Goal: Transaction & Acquisition: Purchase product/service

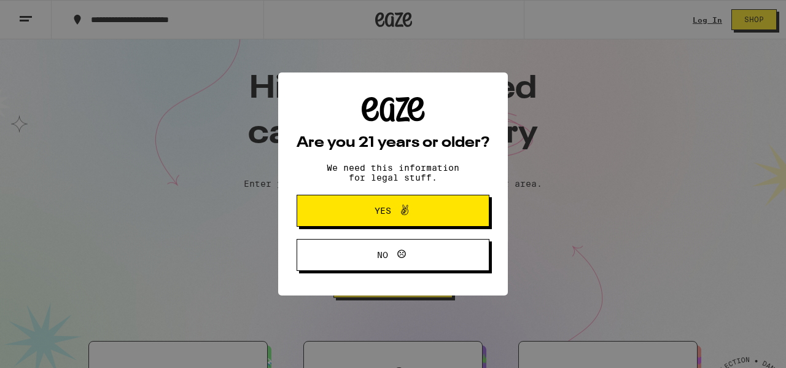
click at [421, 213] on span "Yes" at bounding box center [392, 211] width 93 height 16
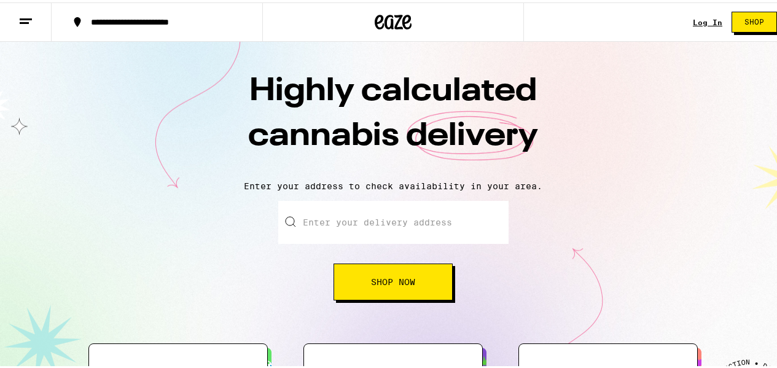
click at [309, 223] on input "Enter your delivery address" at bounding box center [393, 219] width 230 height 43
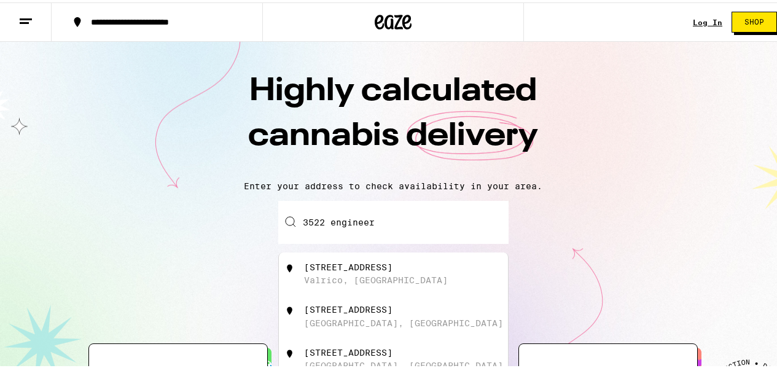
click at [339, 280] on div "Valrico, [GEOGRAPHIC_DATA]" at bounding box center [376, 278] width 144 height 10
type input "[STREET_ADDRESS]"
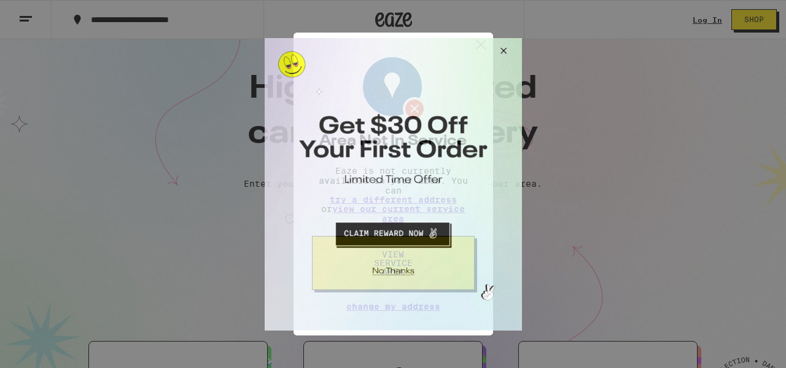
click at [502, 50] on button "Close Modal" at bounding box center [500, 51] width 33 height 29
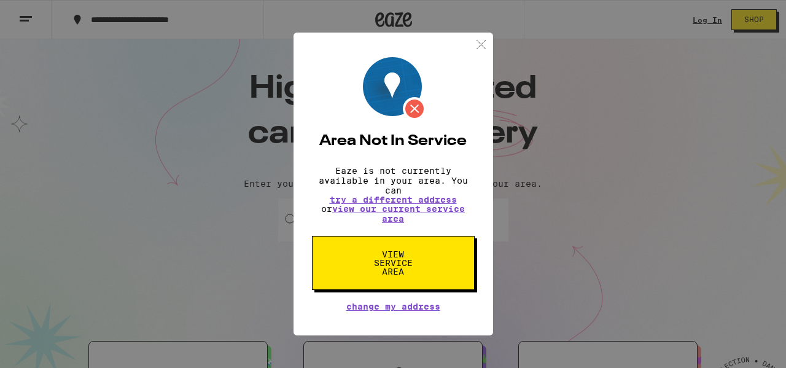
click at [479, 41] on img at bounding box center [480, 44] width 15 height 15
